Goal: Information Seeking & Learning: Learn about a topic

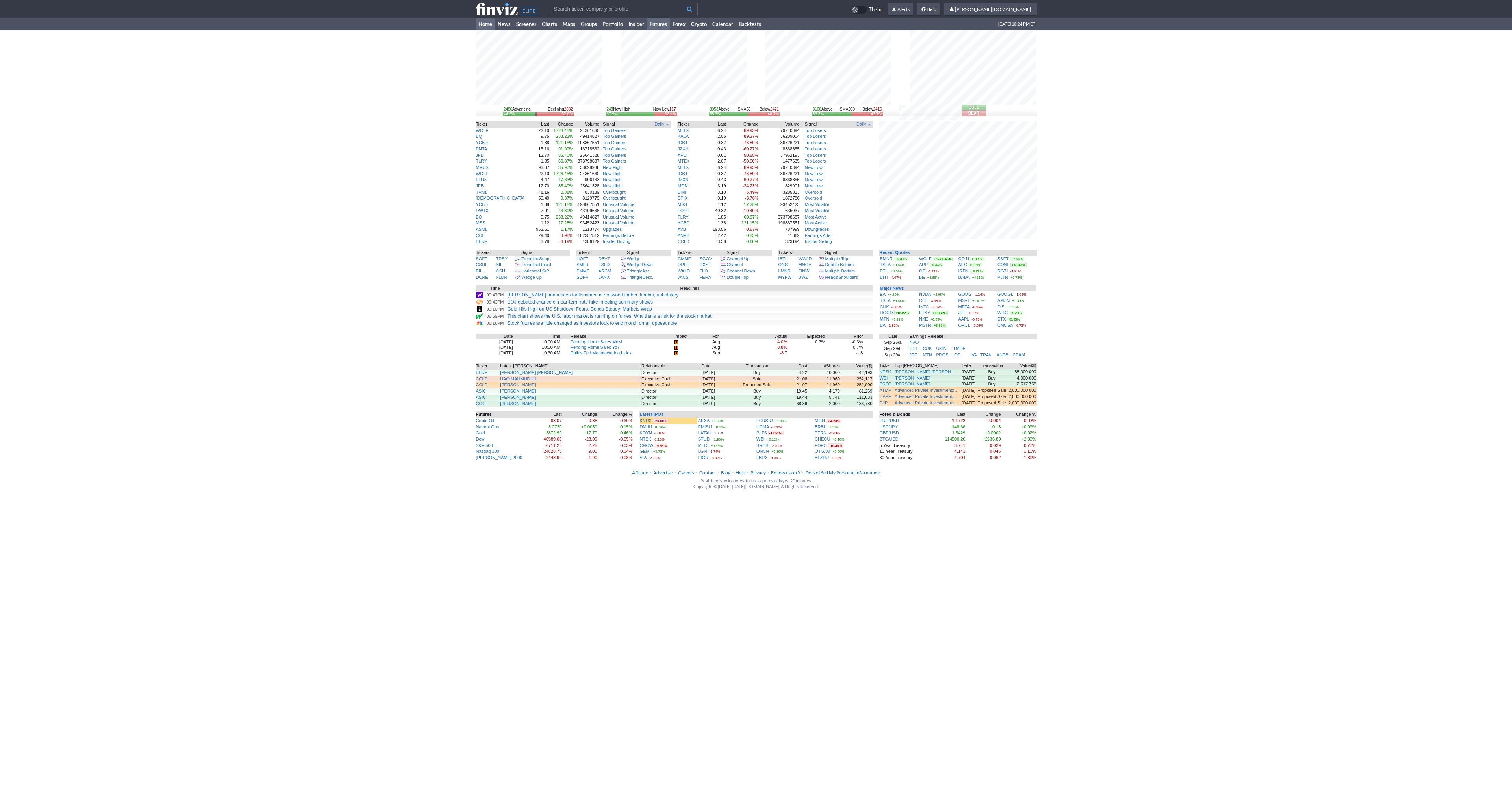
click at [659, 23] on link "Futures" at bounding box center [658, 24] width 23 height 12
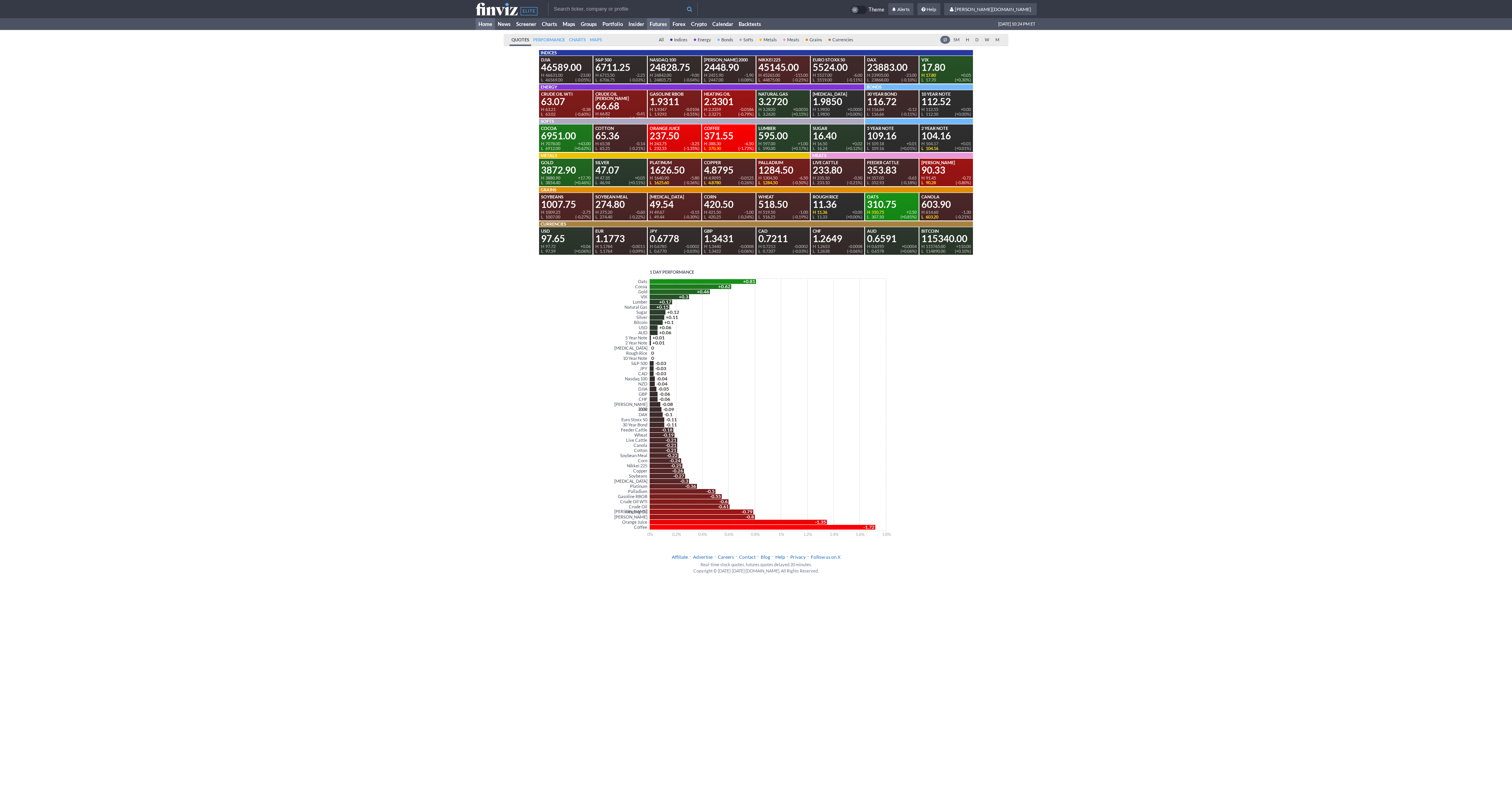
click at [488, 24] on link "Home" at bounding box center [485, 24] width 19 height 12
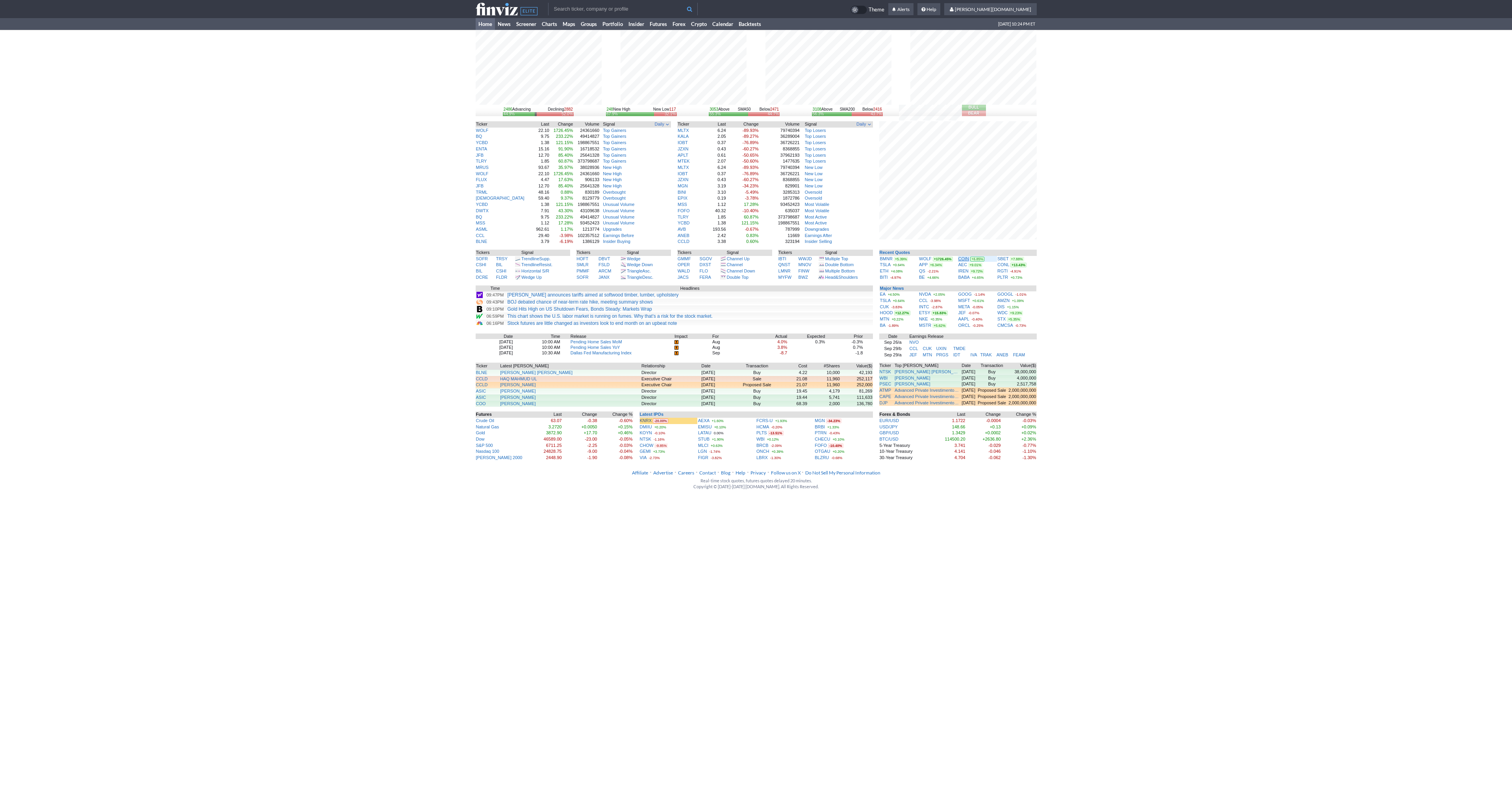
click at [966, 256] on link "COIN" at bounding box center [963, 258] width 11 height 4
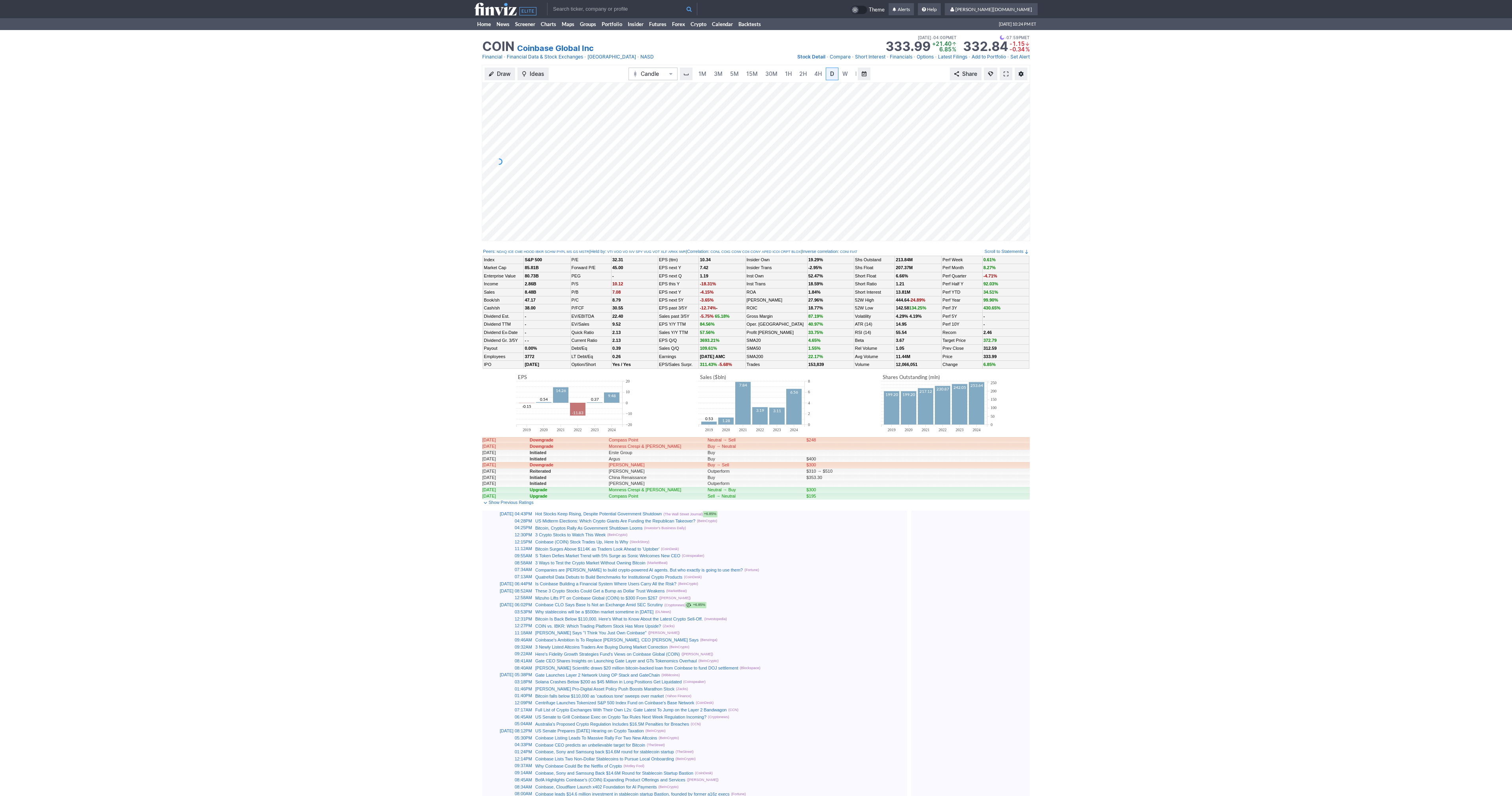
scroll to position [0, 8]
click at [1009, 75] on link at bounding box center [1006, 74] width 13 height 13
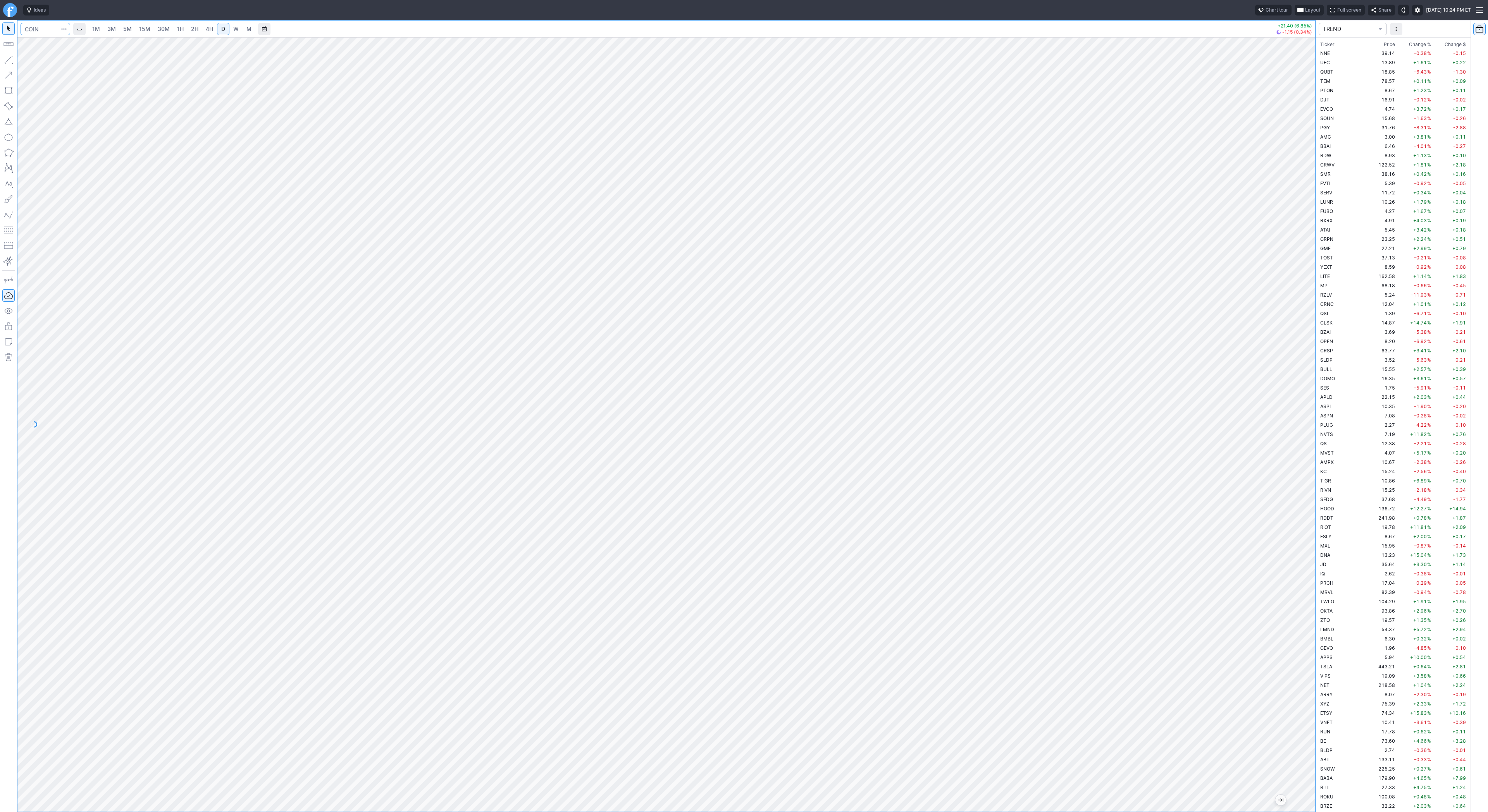
click at [41, 27] on input "Search" at bounding box center [45, 29] width 49 height 12
type input "hood"
click at [58, 46] on span "Robin" at bounding box center [71, 45] width 37 height 6
click at [194, 28] on span "2H" at bounding box center [195, 29] width 7 height 7
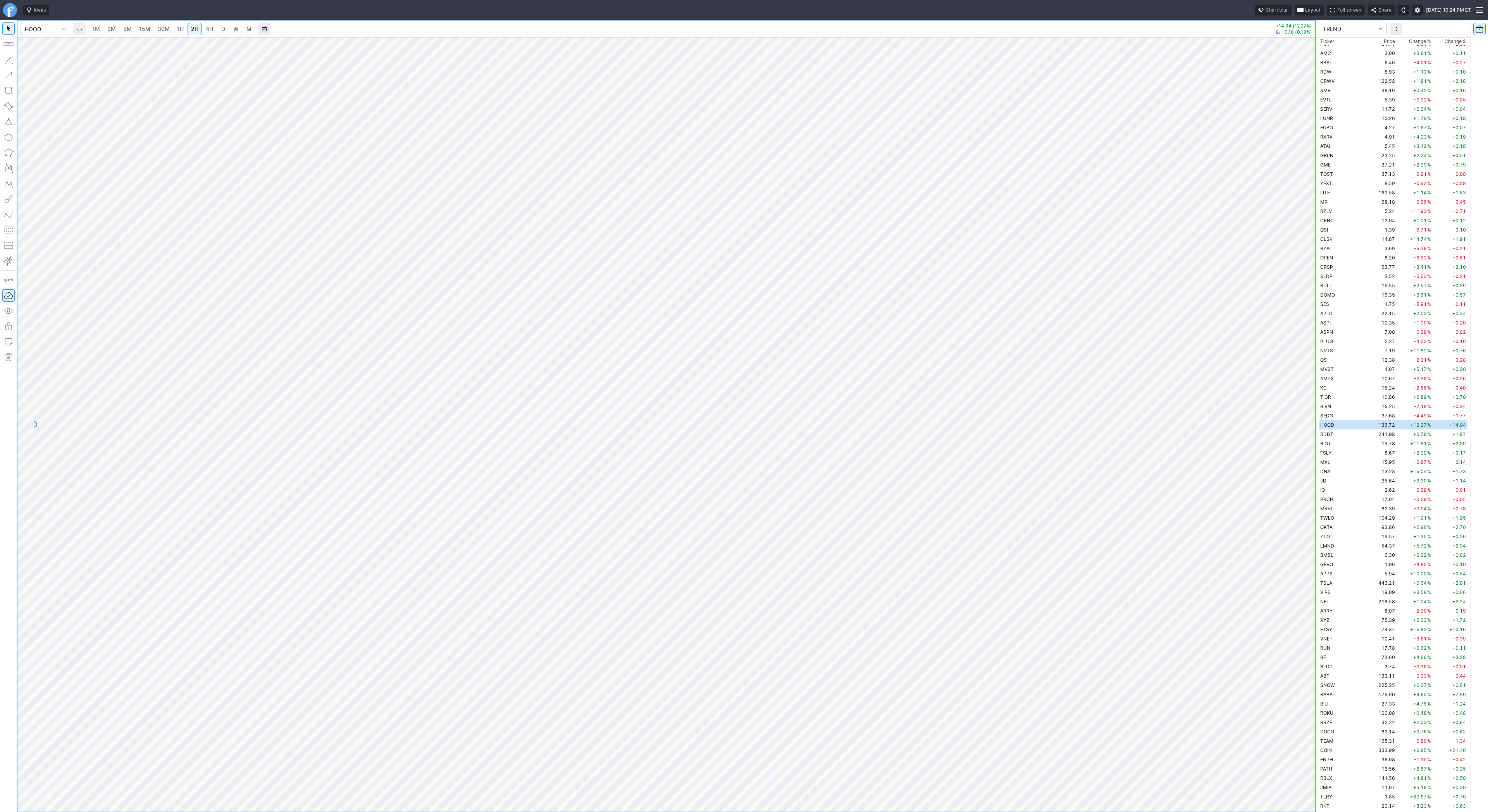
click at [211, 26] on span "4H" at bounding box center [209, 29] width 7 height 7
click at [230, 26] on link "W" at bounding box center [236, 29] width 12 height 12
click at [220, 29] on span "D" at bounding box center [223, 29] width 6 height 7
click at [1482, 32] on button "Portfolio watchlist" at bounding box center [1479, 29] width 12 height 12
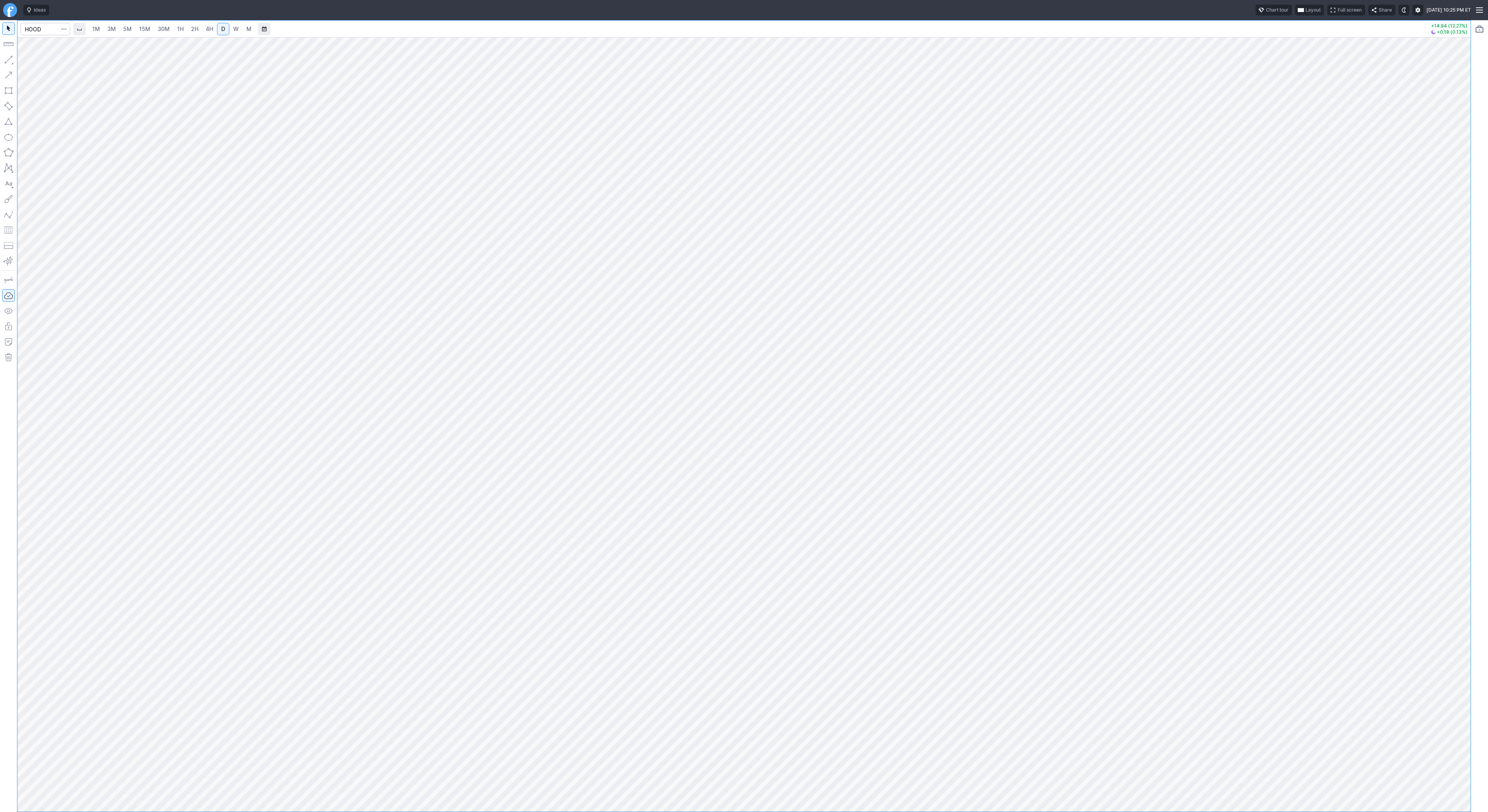
drag, startPoint x: 1471, startPoint y: 275, endPoint x: 1461, endPoint y: 309, distance: 35.4
click at [1467, 313] on div at bounding box center [1462, 423] width 16 height 755
click at [42, 58] on span "Line" at bounding box center [45, 61] width 31 height 7
click at [21, 60] on button "Line" at bounding box center [41, 61] width 46 height 11
click at [33, 61] on span "Line" at bounding box center [45, 61] width 31 height 7
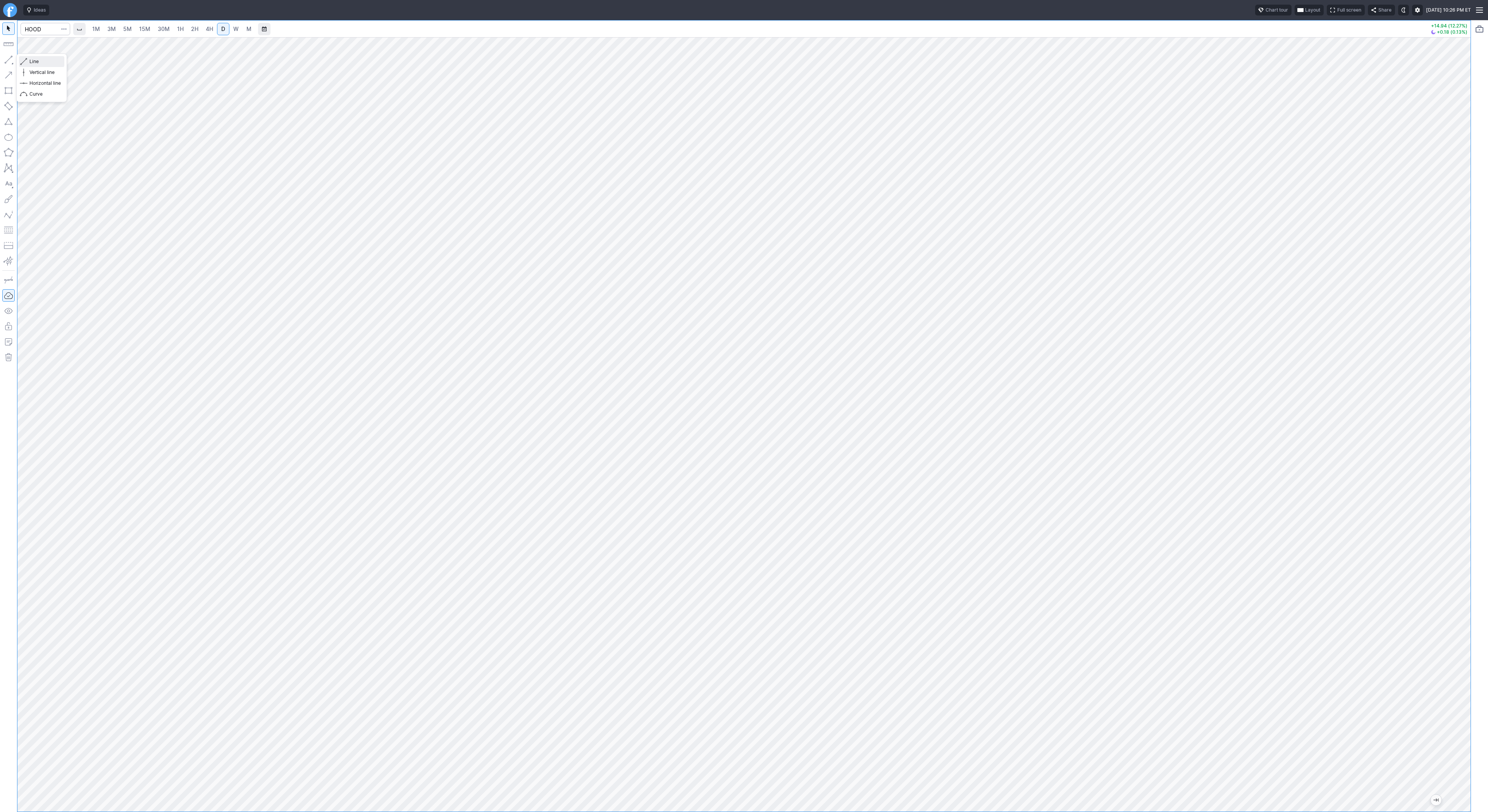
click at [24, 58] on span "button" at bounding box center [24, 61] width 4 height 11
click at [10, 57] on button "button" at bounding box center [9, 60] width 12 height 12
click at [21, 29] on input "Search" at bounding box center [45, 29] width 49 height 12
type input "nvda"
drag, startPoint x: 1458, startPoint y: 439, endPoint x: 1454, endPoint y: 424, distance: 15.5
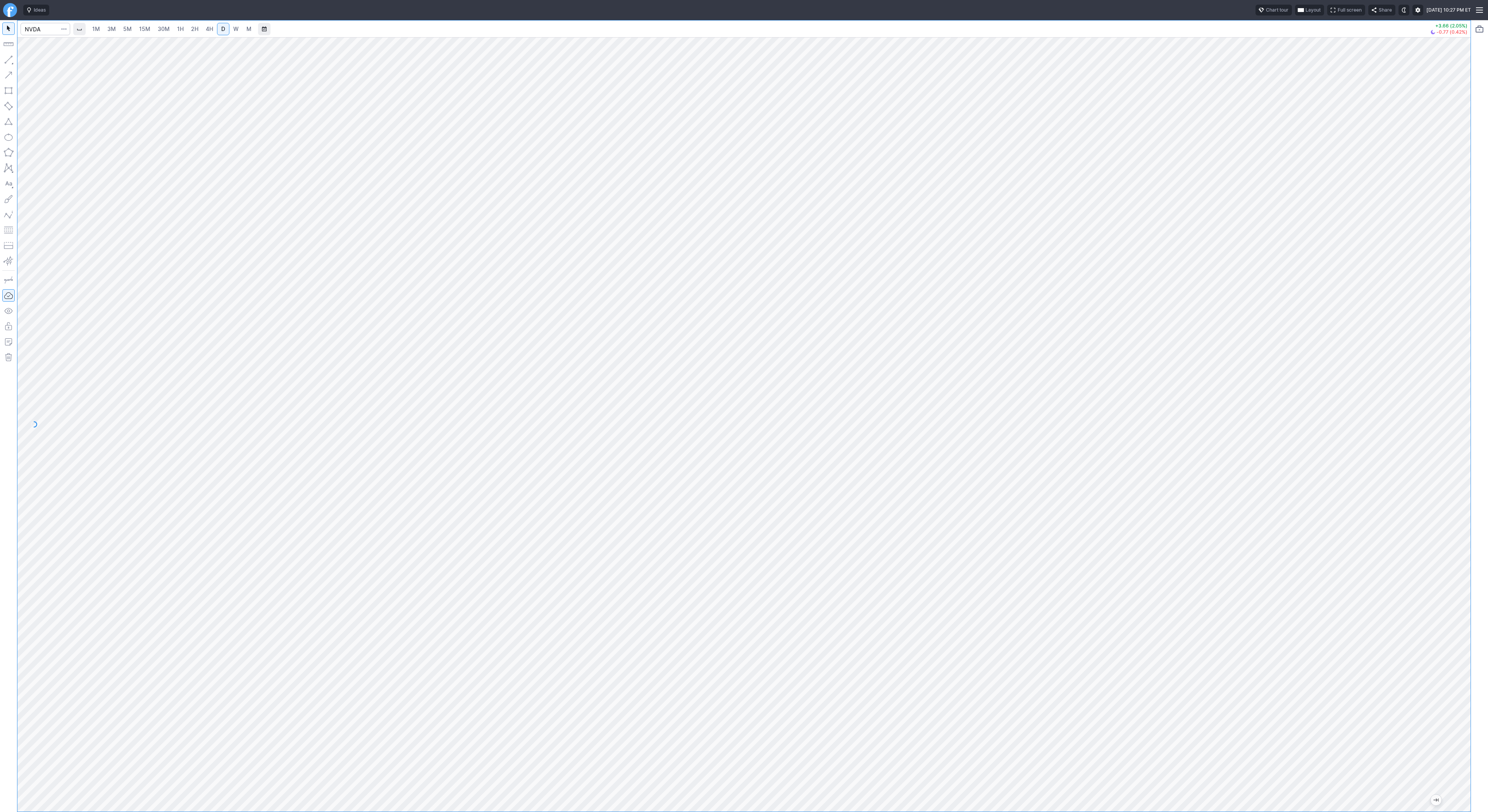
click at [1458, 437] on div at bounding box center [1462, 423] width 16 height 755
drag, startPoint x: 37, startPoint y: 65, endPoint x: 52, endPoint y: 89, distance: 28.3
click at [37, 64] on span "Line" at bounding box center [45, 61] width 31 height 7
click at [46, 62] on span "Line" at bounding box center [45, 61] width 31 height 7
click at [11, 62] on button "button" at bounding box center [9, 60] width 12 height 12
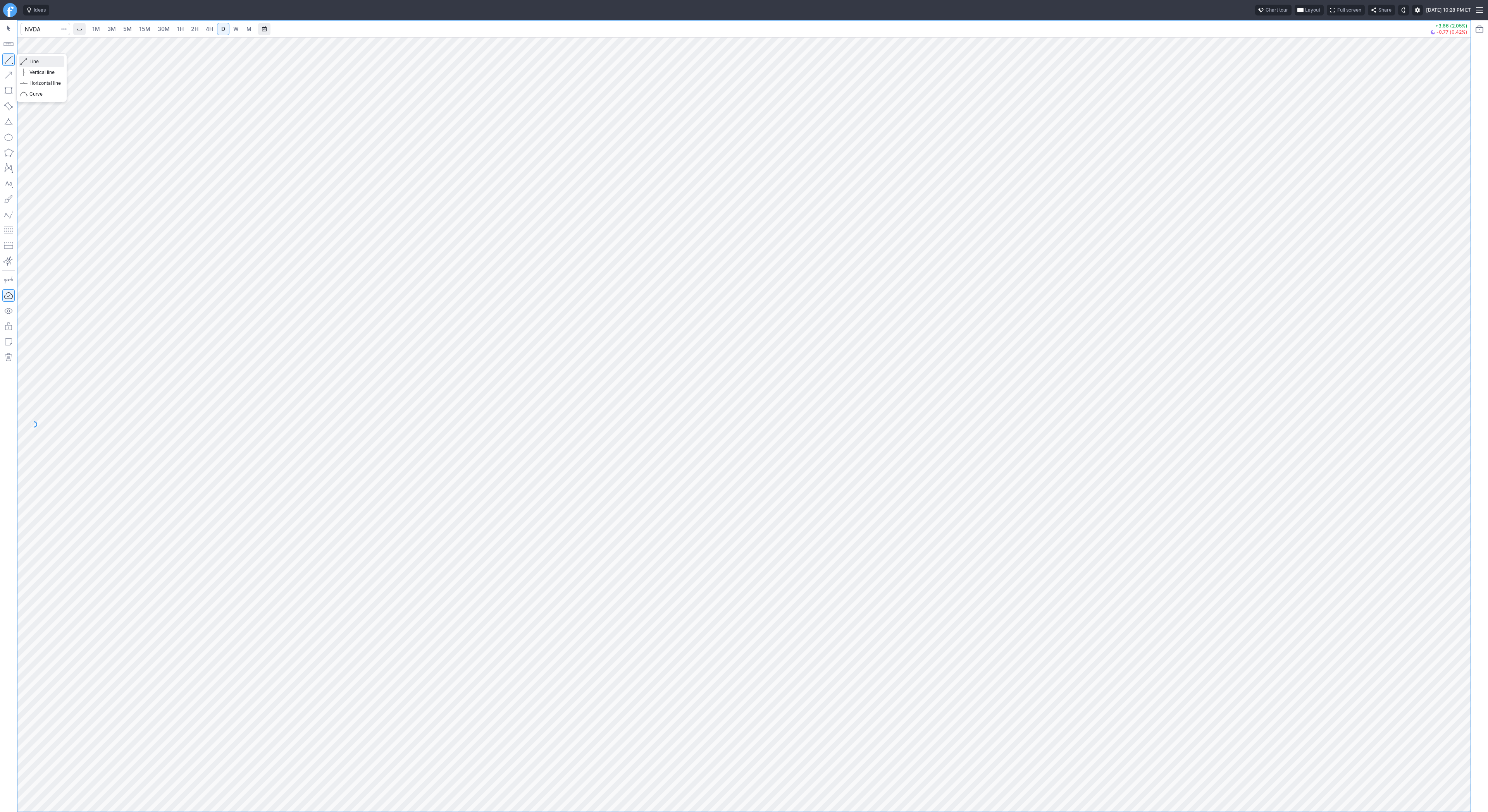
click at [47, 60] on span "Line" at bounding box center [45, 61] width 31 height 7
click at [46, 35] on input "Search" at bounding box center [45, 29] width 49 height 12
type input "eth"
click at [94, 144] on button "@ ETH USD Eth ereum / USD Crypto" at bounding box center [106, 143] width 164 height 11
drag, startPoint x: 1464, startPoint y: 316, endPoint x: 1458, endPoint y: 360, distance: 44.4
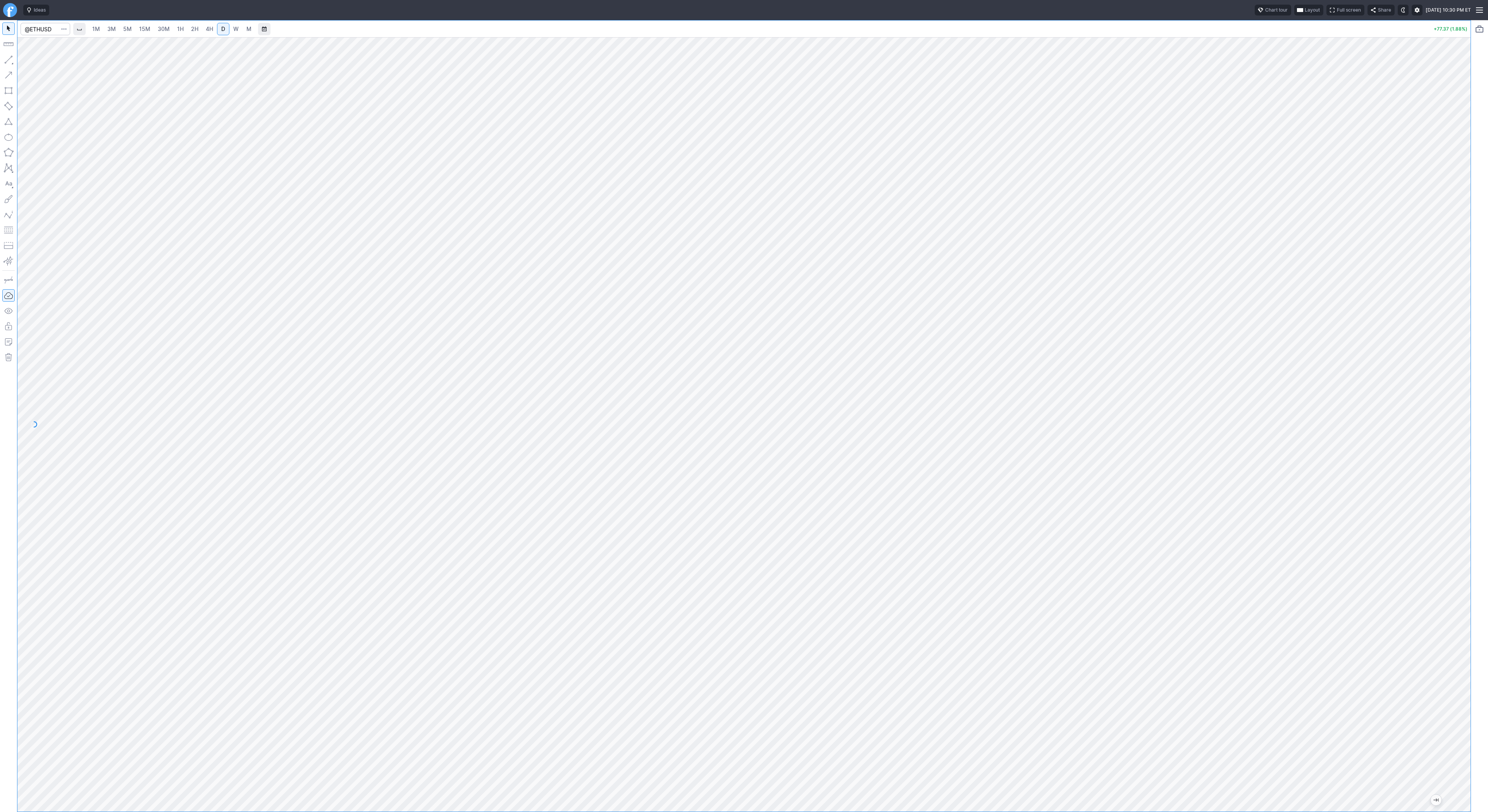
click at [1464, 377] on div at bounding box center [1462, 423] width 16 height 755
click at [41, 33] on input "Search" at bounding box center [45, 29] width 49 height 12
type input "bmnr"
click at [207, 26] on span "4H" at bounding box center [209, 29] width 7 height 7
click at [9, 61] on button "button" at bounding box center [9, 60] width 12 height 12
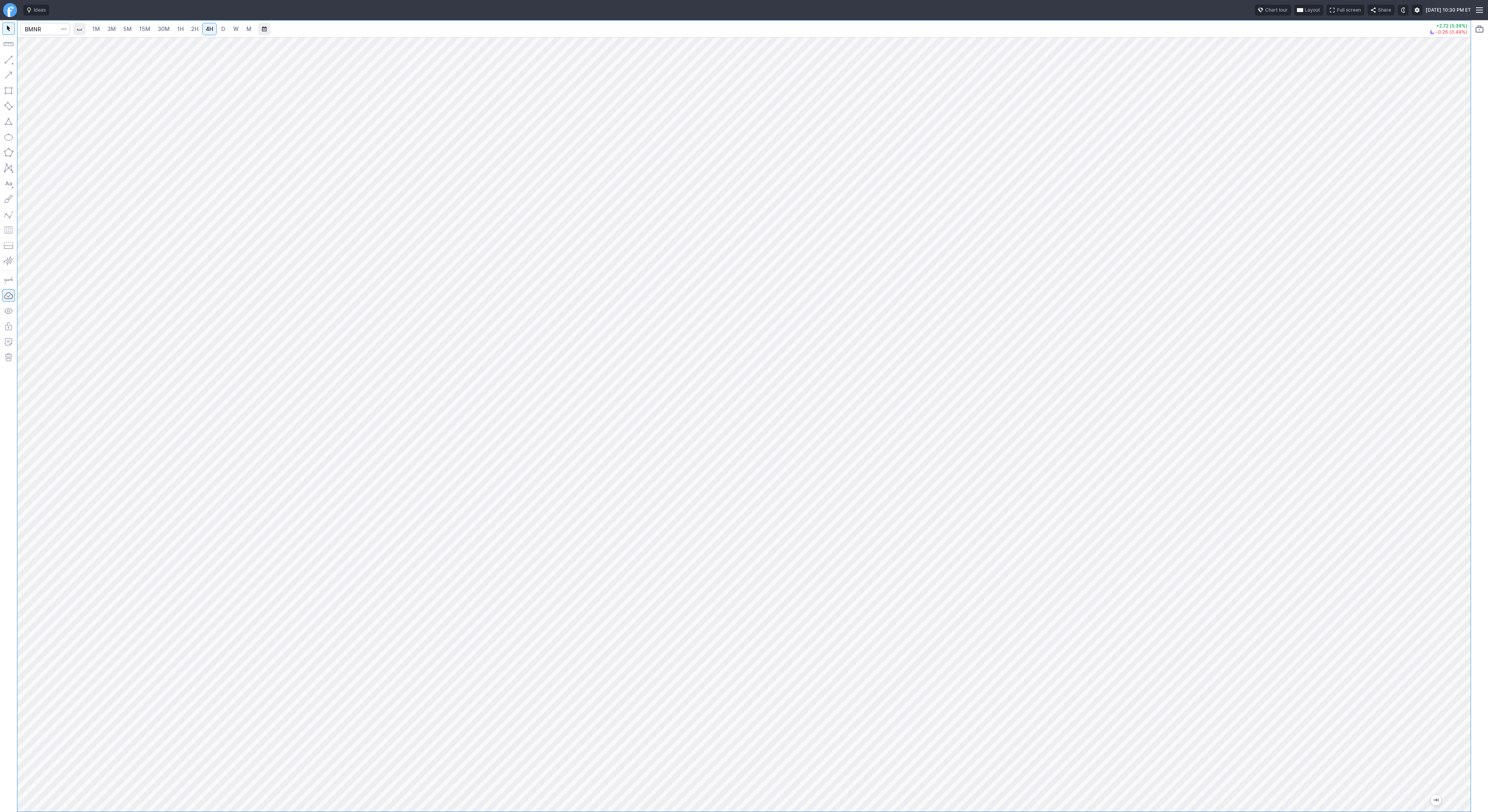
click at [1461, 500] on div at bounding box center [744, 424] width 1453 height 775
drag, startPoint x: 1462, startPoint y: 420, endPoint x: 1465, endPoint y: 514, distance: 94.0
click at [1466, 516] on div at bounding box center [1462, 423] width 16 height 755
click at [218, 27] on link "D" at bounding box center [223, 29] width 12 height 12
click at [41, 30] on input "Search" at bounding box center [45, 29] width 49 height 12
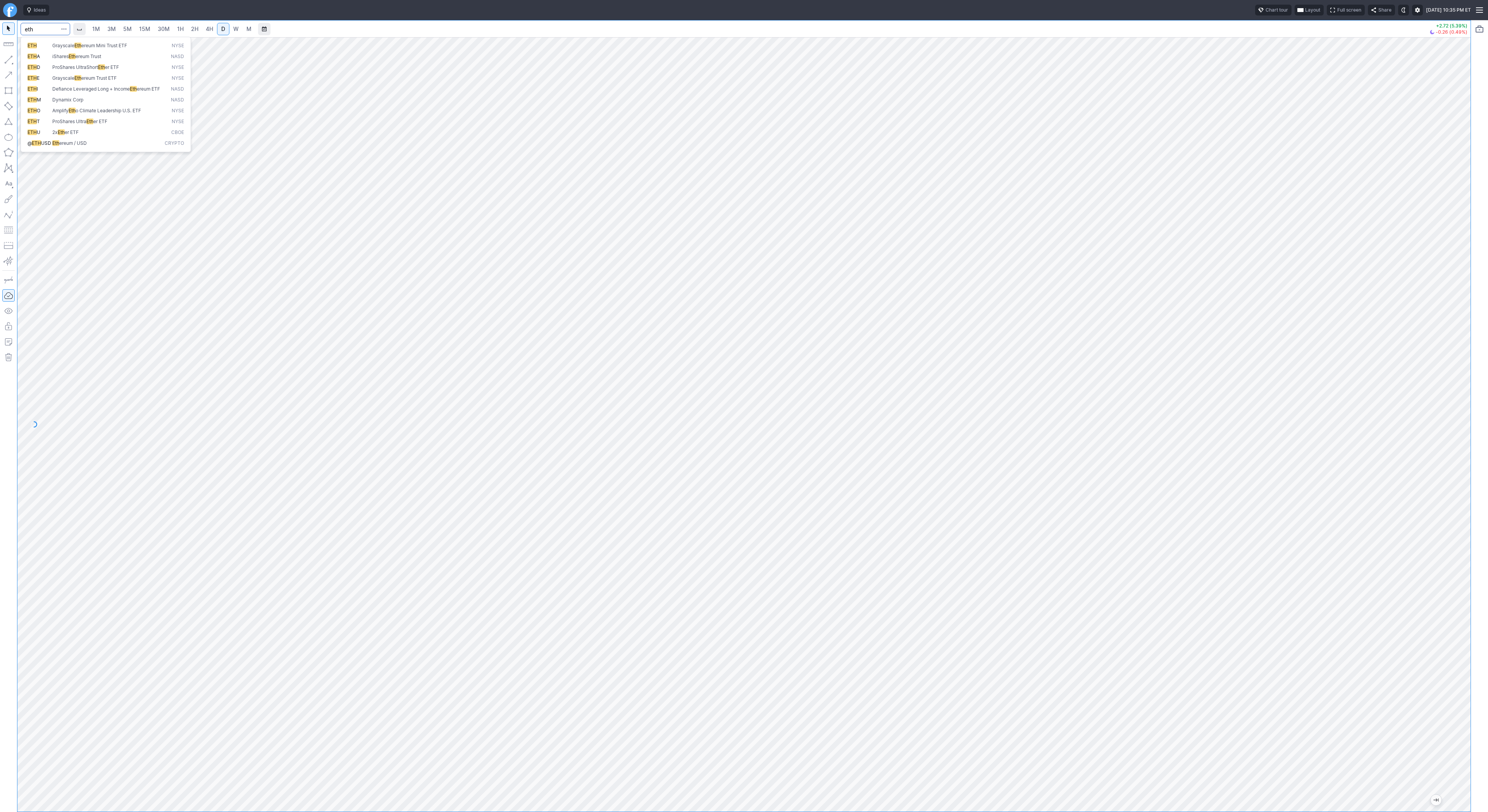
type input "eth"
click at [131, 147] on span "Eth ereum / USD" at bounding box center [107, 144] width 112 height 7
drag, startPoint x: 1466, startPoint y: 255, endPoint x: 1456, endPoint y: 336, distance: 81.6
click at [1456, 336] on div at bounding box center [1462, 423] width 16 height 755
click at [192, 24] on link "2H" at bounding box center [194, 29] width 14 height 12
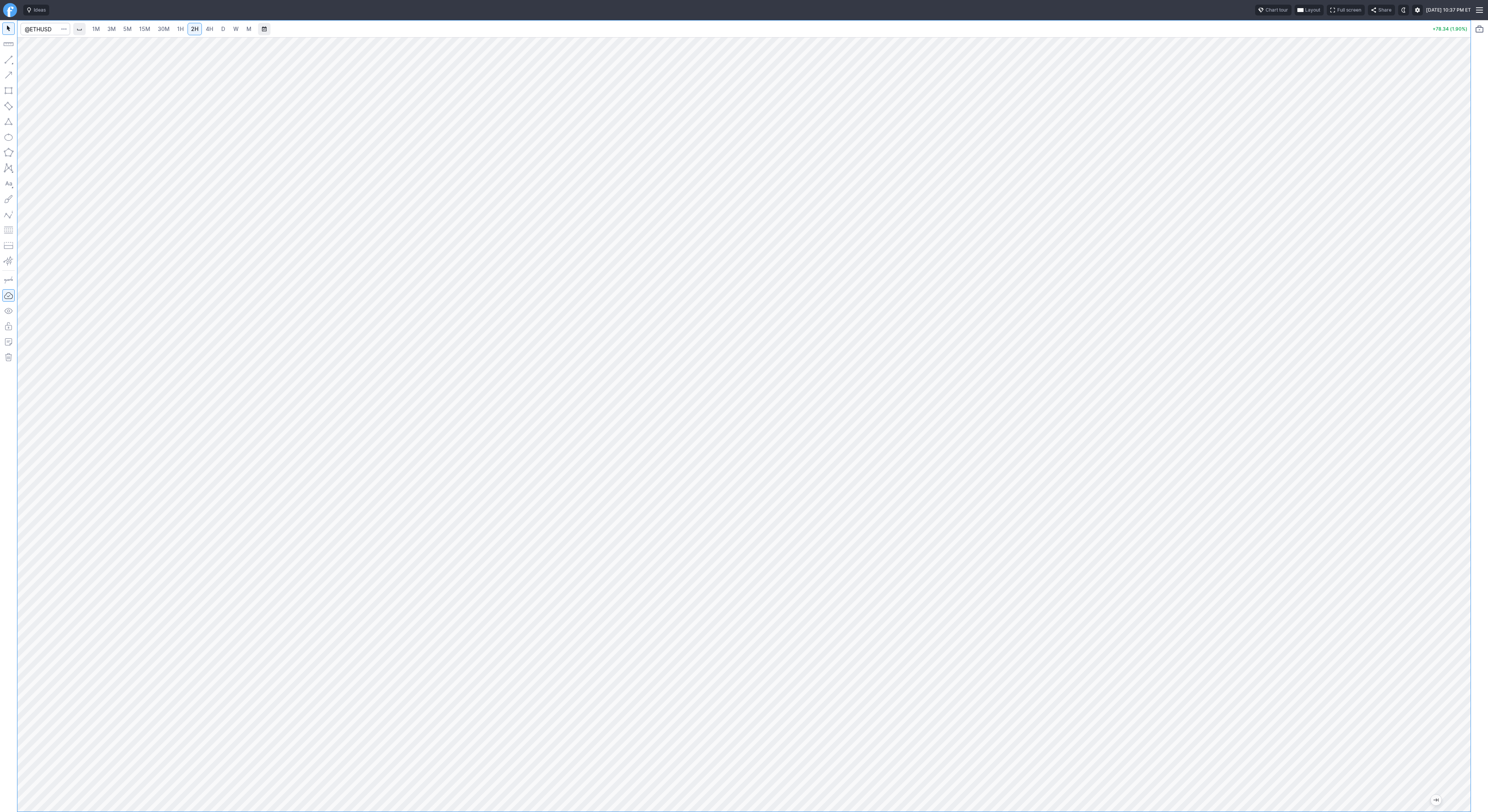
click at [1439, 446] on div at bounding box center [744, 424] width 1453 height 775
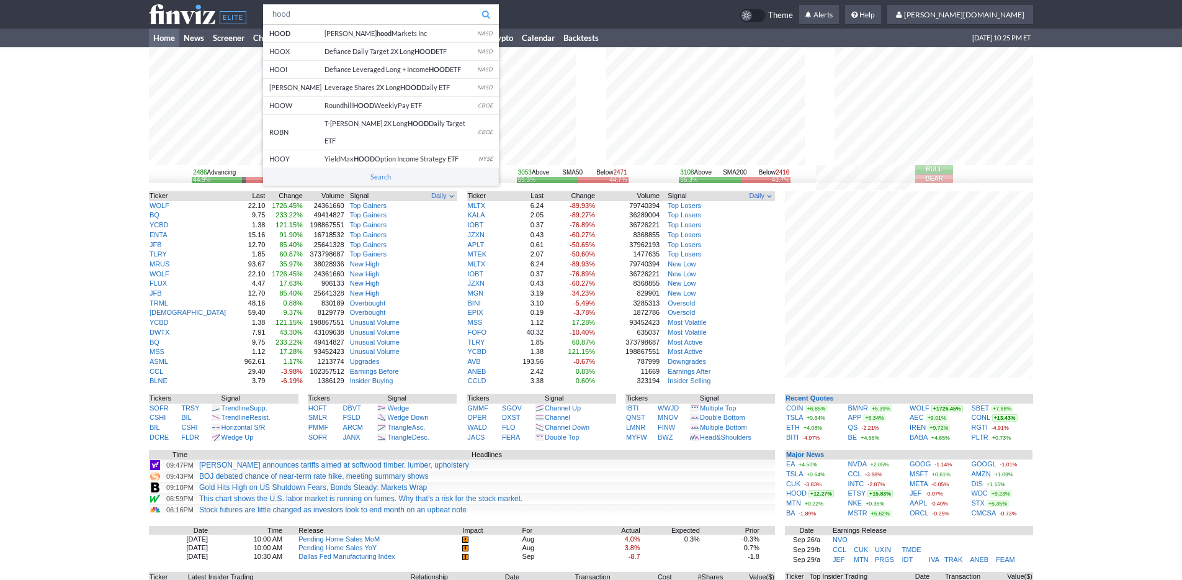
type input "hood"
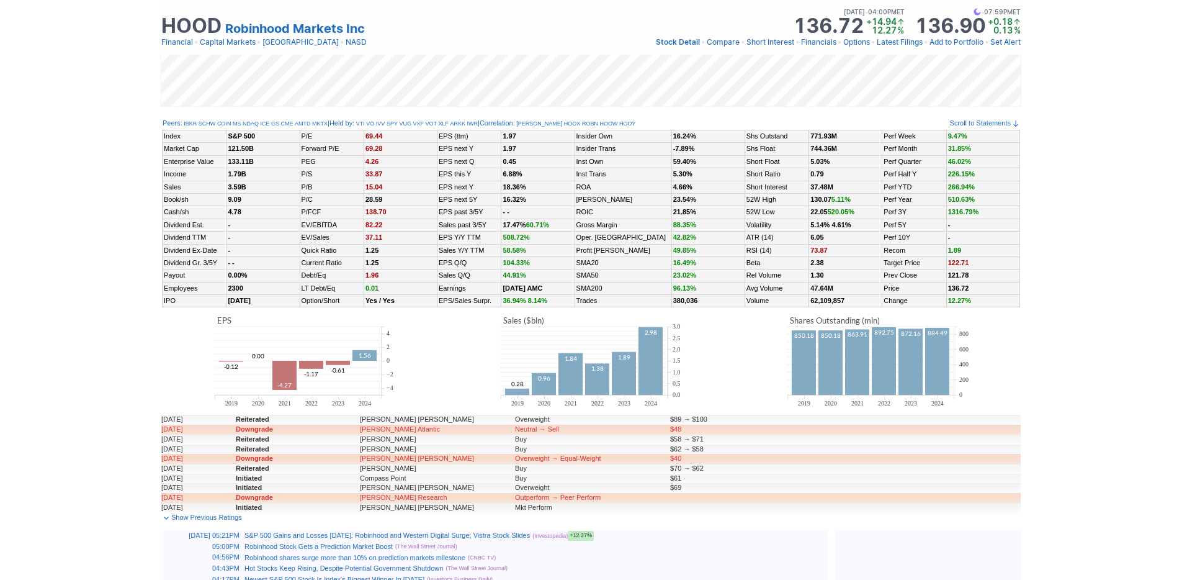
scroll to position [470, 0]
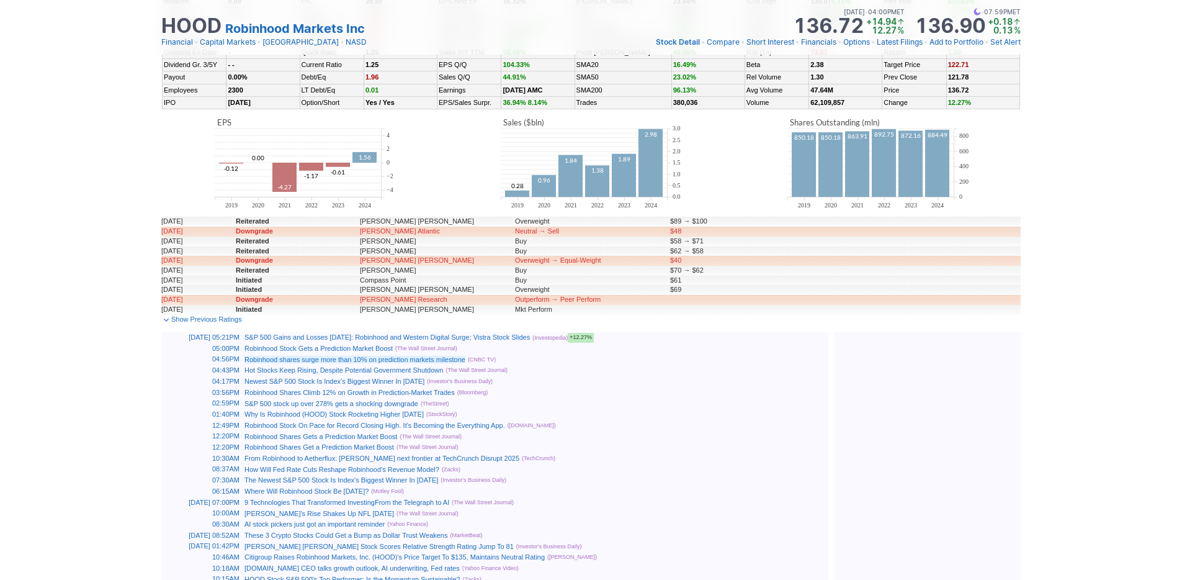
click at [400, 361] on link "Robinhood shares surge more than 10% on prediction markets milestone" at bounding box center [354, 359] width 221 height 7
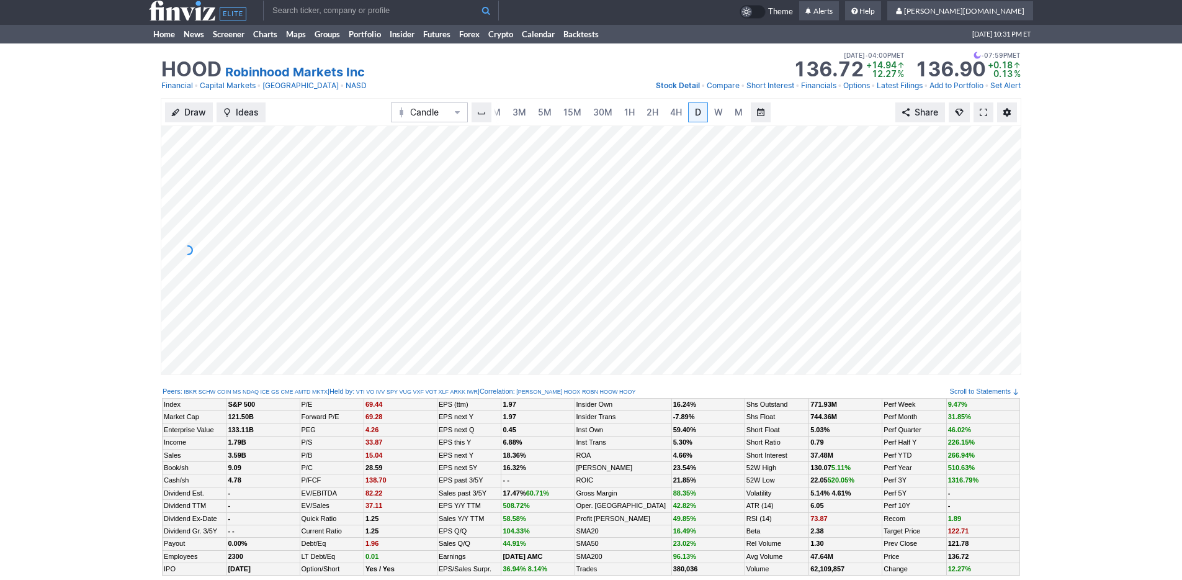
scroll to position [0, 0]
